Goal: Task Accomplishment & Management: Complete application form

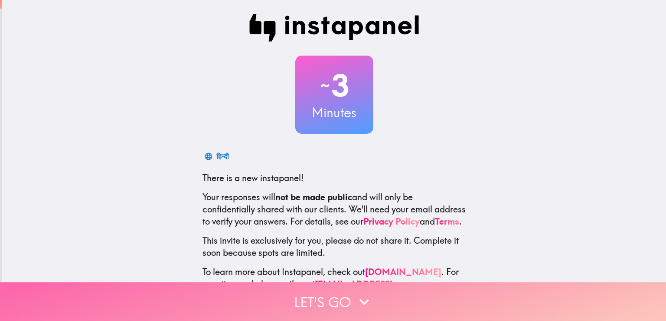
click at [327, 289] on button "Let's go" at bounding box center [333, 301] width 666 height 39
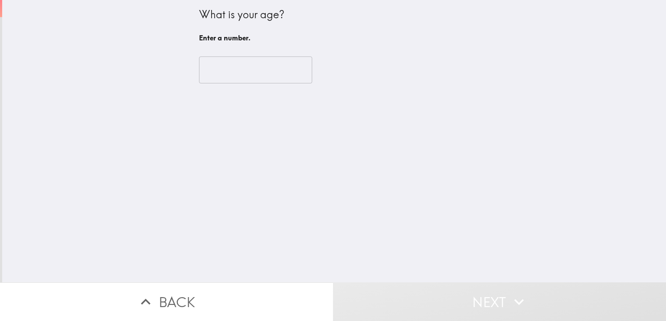
click at [230, 67] on input "number" at bounding box center [255, 69] width 113 height 27
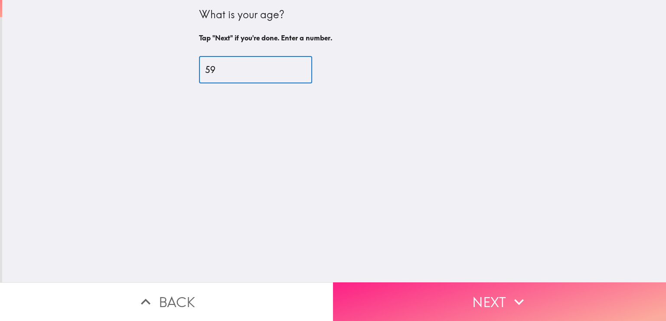
type input "59"
click at [431, 299] on button "Next" at bounding box center [499, 301] width 333 height 39
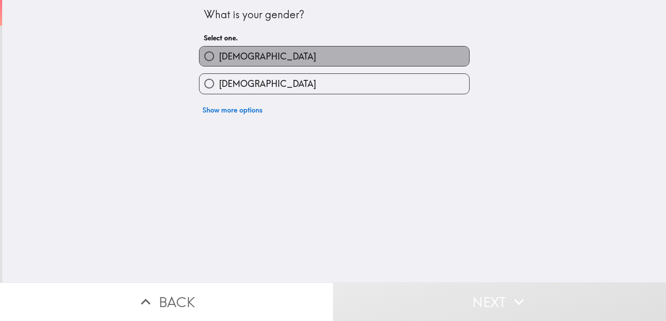
click at [239, 63] on label "[DEMOGRAPHIC_DATA]" at bounding box center [335, 56] width 270 height 20
click at [219, 63] on input "[DEMOGRAPHIC_DATA]" at bounding box center [210, 56] width 20 height 20
radio input "true"
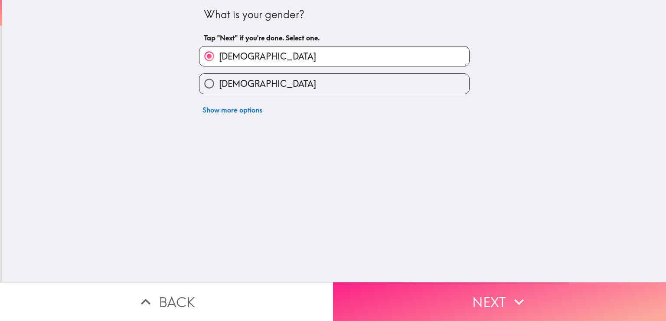
click at [437, 299] on button "Next" at bounding box center [499, 301] width 333 height 39
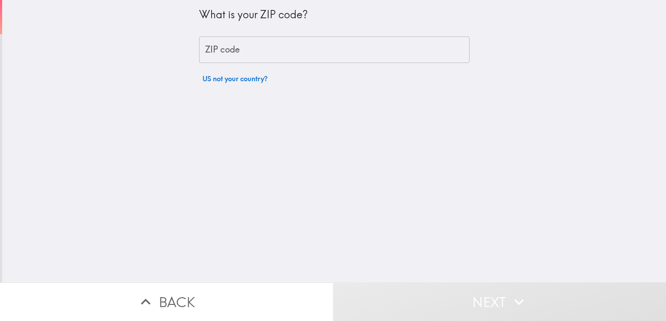
click at [227, 51] on input "ZIP code" at bounding box center [334, 49] width 271 height 27
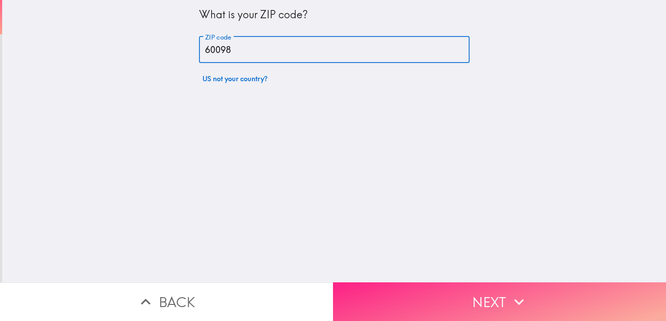
type input "60098"
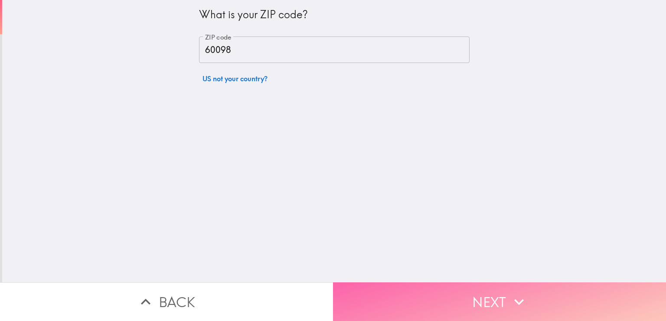
click at [480, 291] on button "Next" at bounding box center [499, 301] width 333 height 39
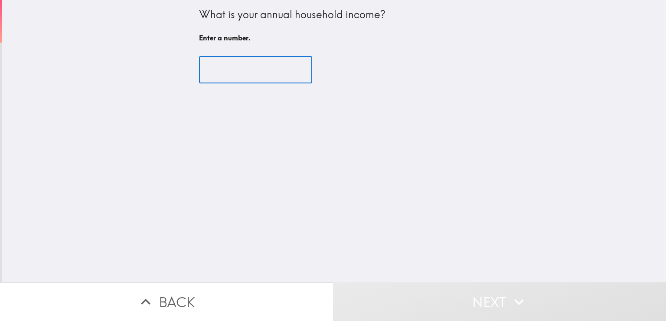
click at [263, 64] on input "number" at bounding box center [255, 69] width 113 height 27
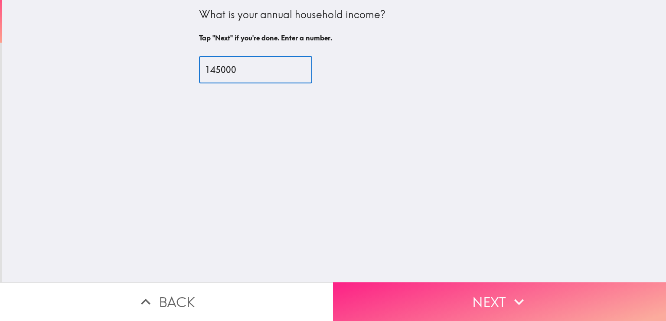
type input "145000"
click at [426, 291] on button "Next" at bounding box center [499, 301] width 333 height 39
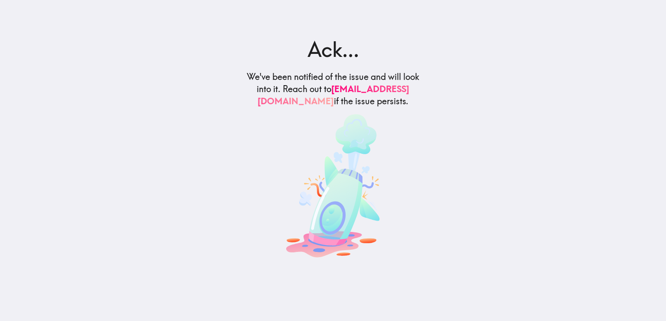
click at [396, 204] on main "Ack... We've been notified of the issue and will look into it. Reach out to [EM…" at bounding box center [333, 160] width 666 height 321
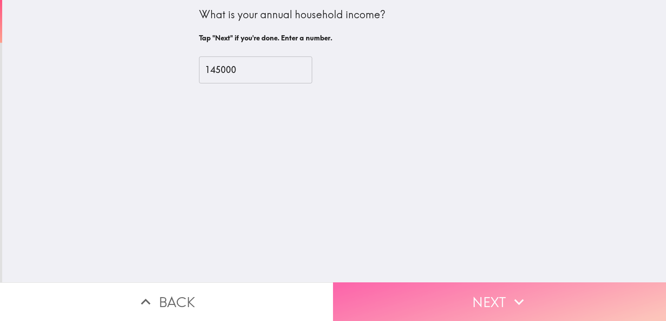
click at [452, 294] on button "Next" at bounding box center [499, 301] width 333 height 39
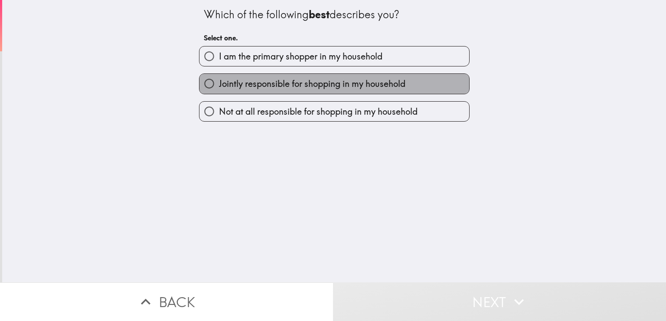
click at [263, 85] on span "Jointly responsible for shopping in my household" at bounding box center [312, 84] width 187 height 12
click at [219, 85] on input "Jointly responsible for shopping in my household" at bounding box center [210, 84] width 20 height 20
radio input "true"
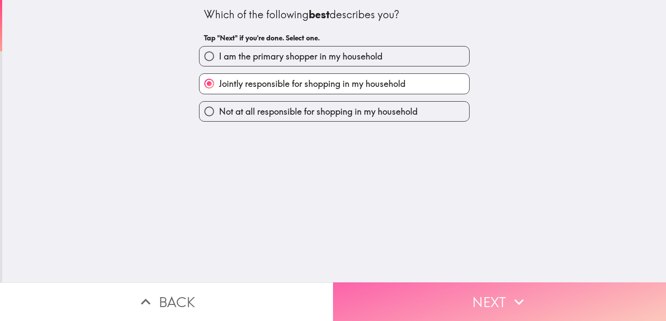
click at [450, 290] on button "Next" at bounding box center [499, 301] width 333 height 39
